Goal: Task Accomplishment & Management: Use online tool/utility

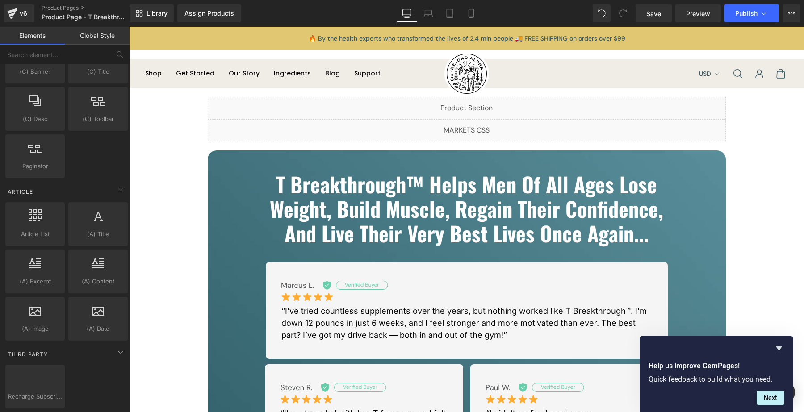
scroll to position [1670, 0]
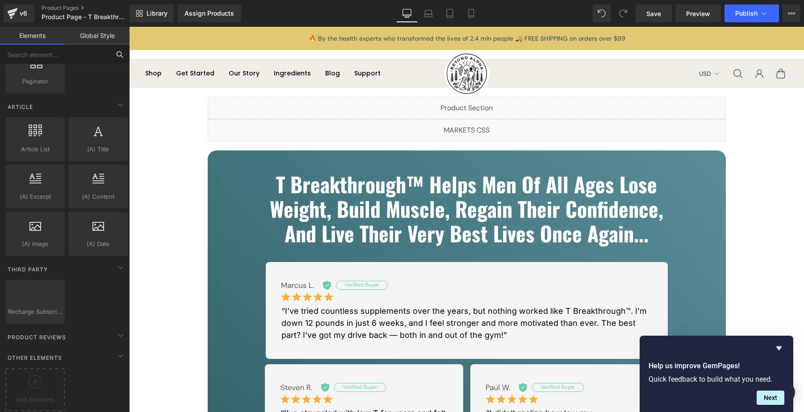
click at [82, 54] on input "text" at bounding box center [55, 55] width 110 height 20
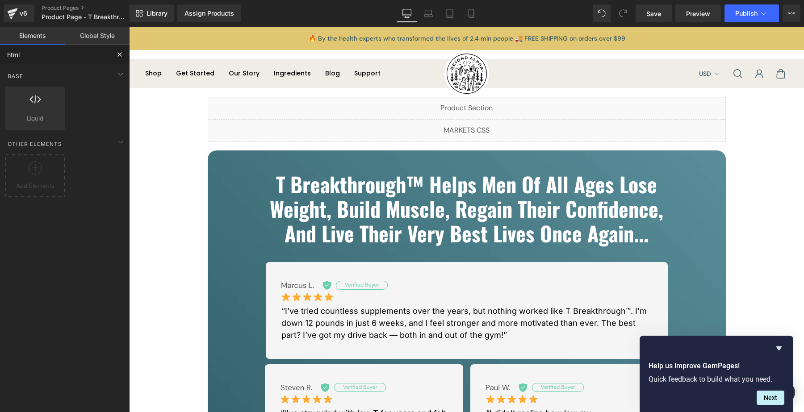
scroll to position [0, 0]
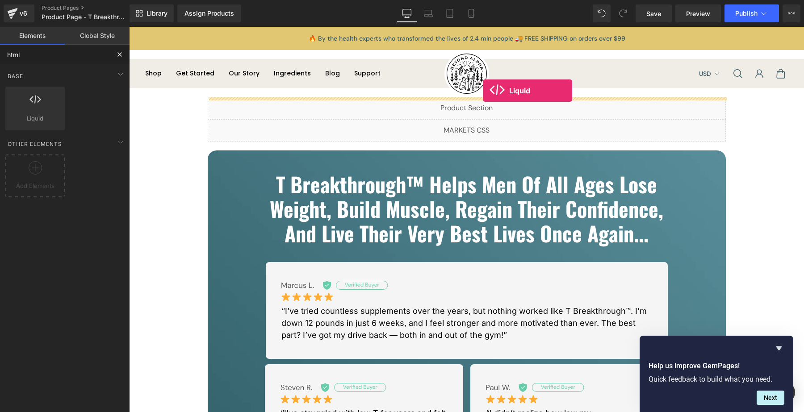
drag, startPoint x: 164, startPoint y: 133, endPoint x: 482, endPoint y: 91, distance: 320.9
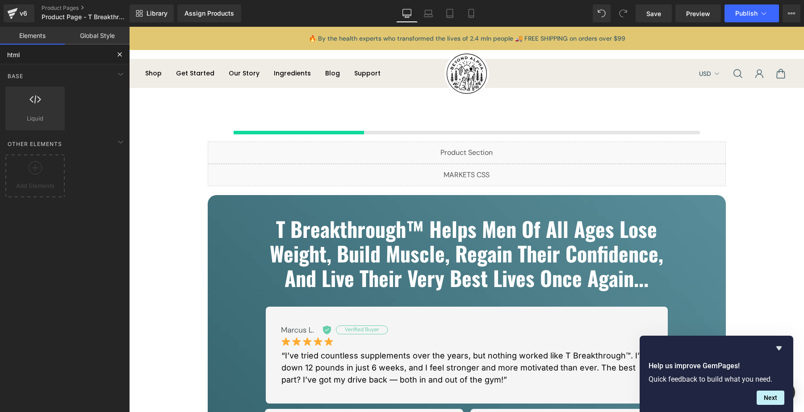
type input "html"
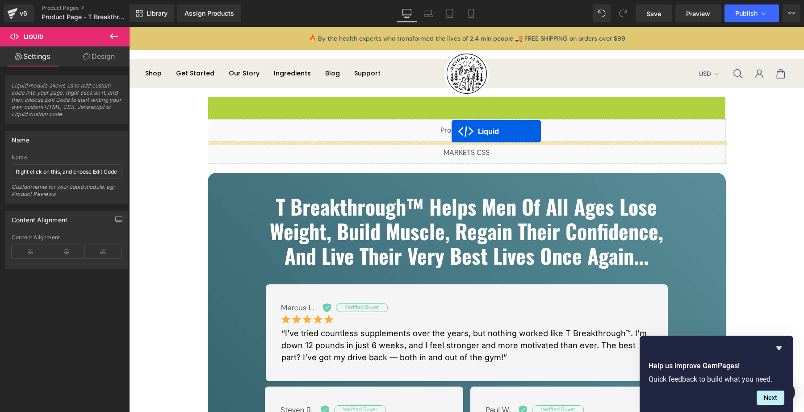
drag, startPoint x: 449, startPoint y: 122, endPoint x: 452, endPoint y: 130, distance: 8.5
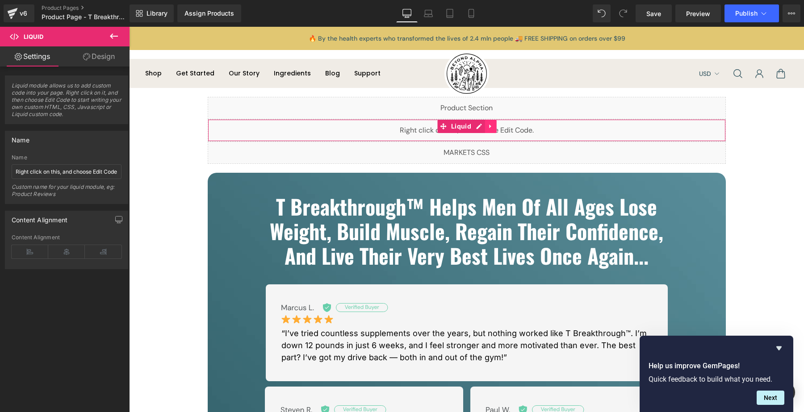
click at [492, 131] on link at bounding box center [491, 126] width 12 height 13
click at [497, 130] on link at bounding box center [497, 126] width 12 height 13
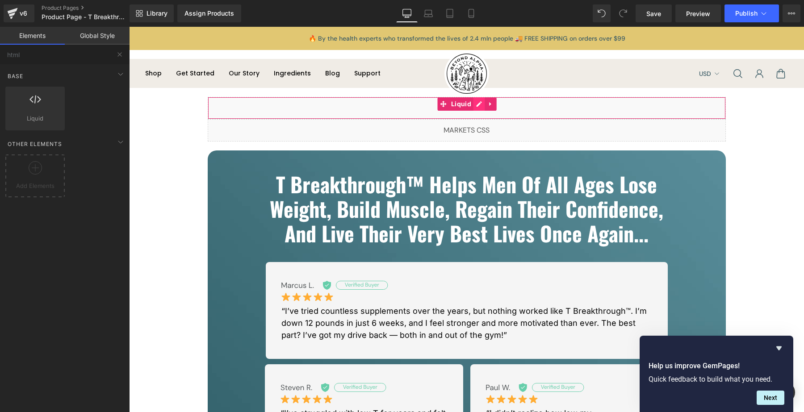
click at [477, 105] on div "Liquid" at bounding box center [467, 108] width 518 height 22
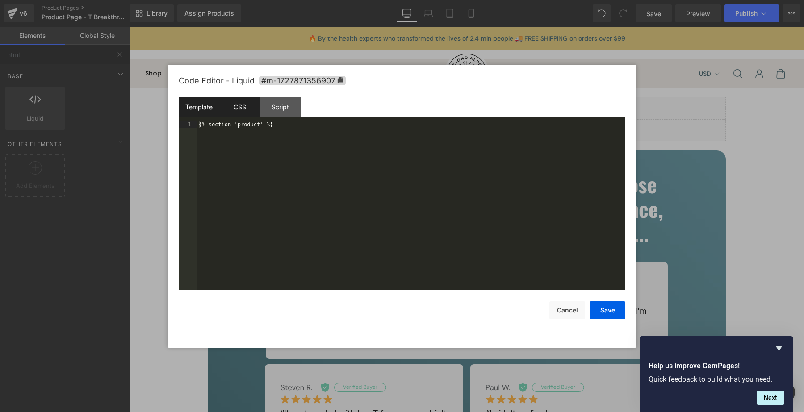
click at [255, 111] on div "CSS" at bounding box center [239, 107] width 41 height 20
click at [256, 145] on div "#m-1727871356907 { } body { background : #fff !important; }" at bounding box center [411, 212] width 428 height 181
paste textarea
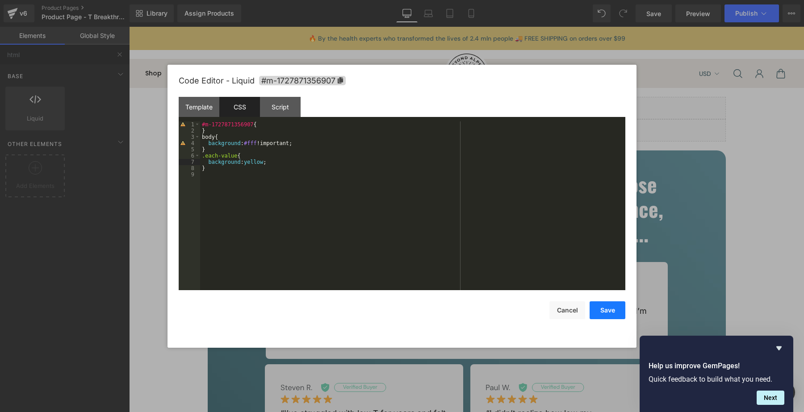
click at [602, 310] on button "Save" at bounding box center [608, 311] width 36 height 18
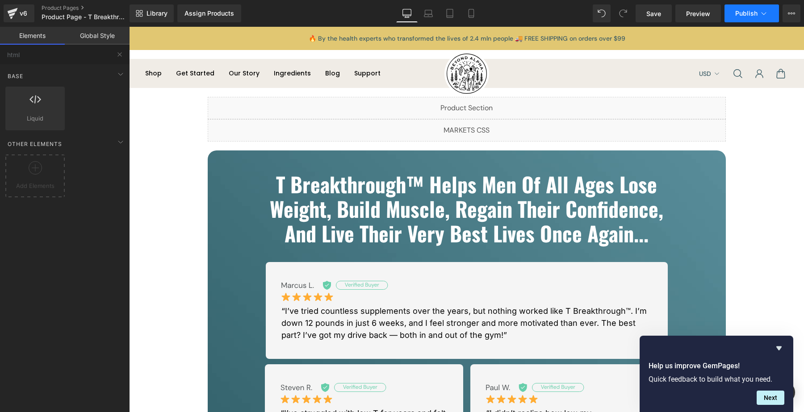
click at [749, 17] on span "Publish" at bounding box center [746, 13] width 22 height 7
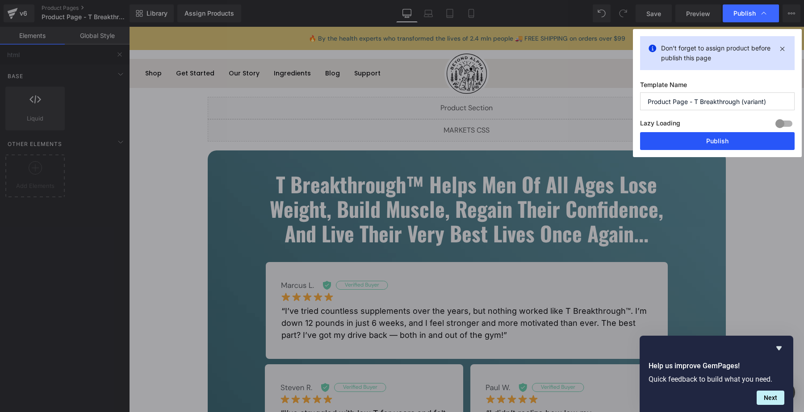
click at [744, 144] on button "Publish" at bounding box center [717, 141] width 155 height 18
click at [97, 18] on span "Product Page - T Breakthrough (variant)" at bounding box center [85, 16] width 86 height 7
